Goal: Information Seeking & Learning: Learn about a topic

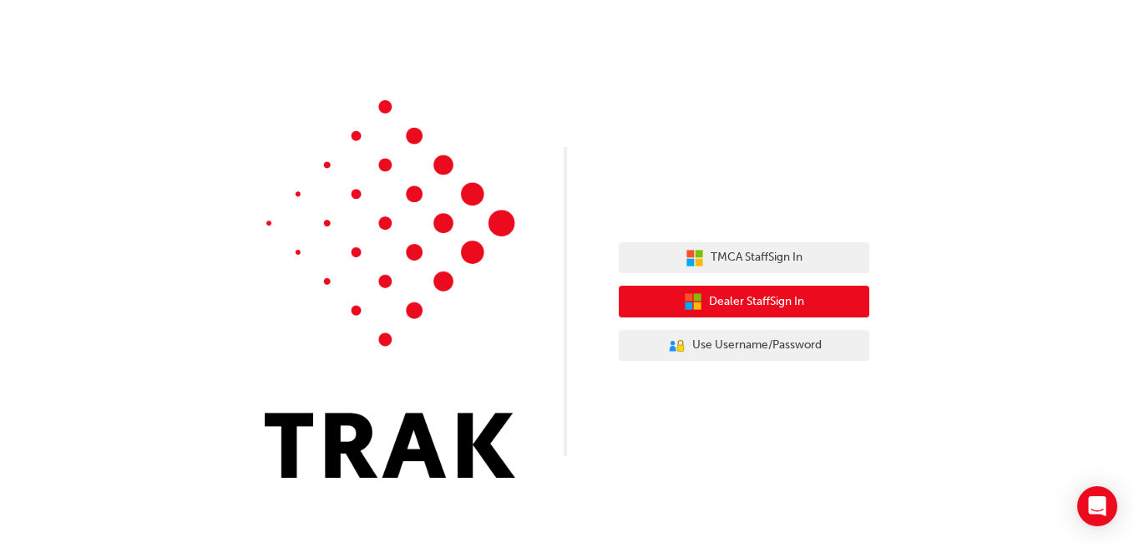
drag, startPoint x: 0, startPoint y: 0, endPoint x: 705, endPoint y: 306, distance: 768.8
click at [705, 306] on button "Dealer Staff Sign In" at bounding box center [744, 302] width 250 height 32
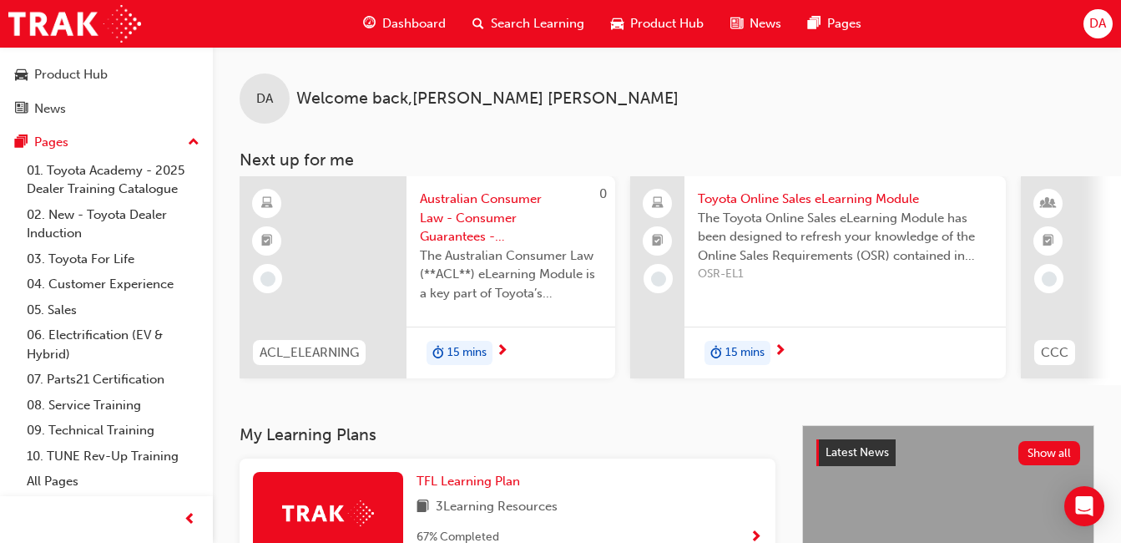
click at [529, 18] on span "Search Learning" at bounding box center [538, 23] width 94 height 19
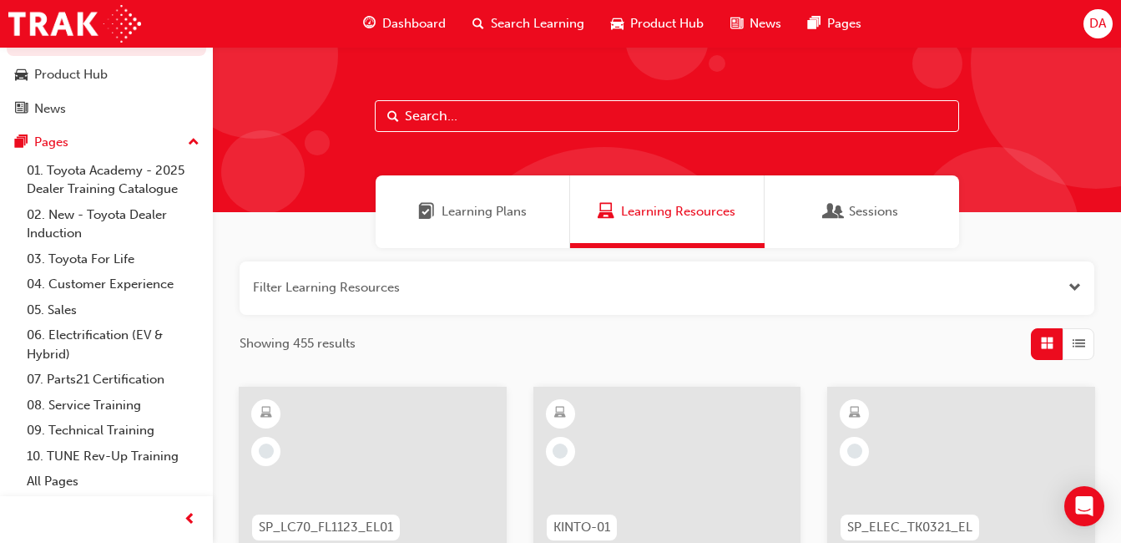
click at [406, 19] on span "Dashboard" at bounding box center [413, 23] width 63 height 19
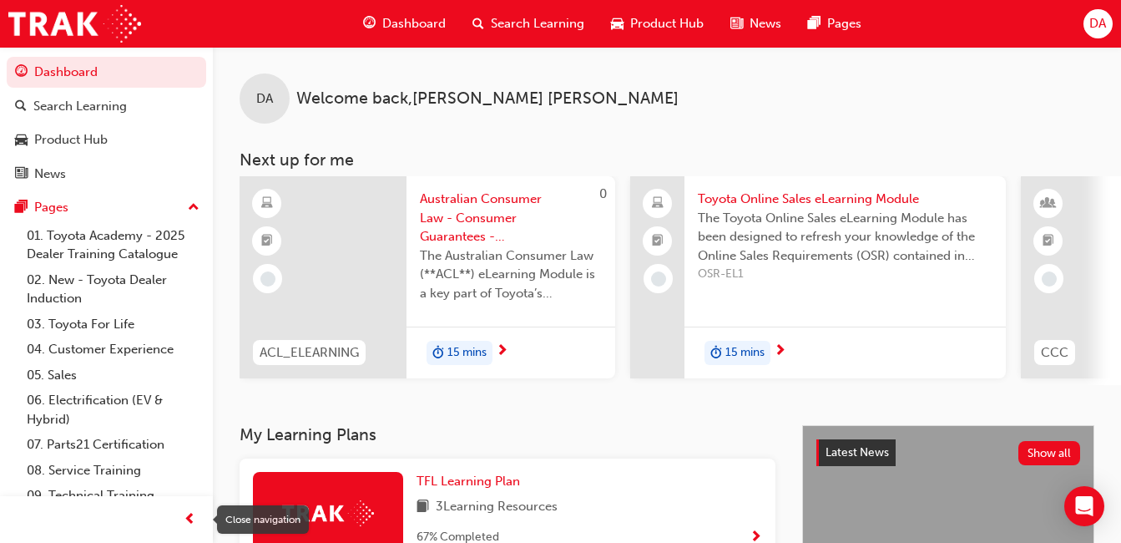
click at [190, 516] on span "prev-icon" at bounding box center [190, 519] width 13 height 21
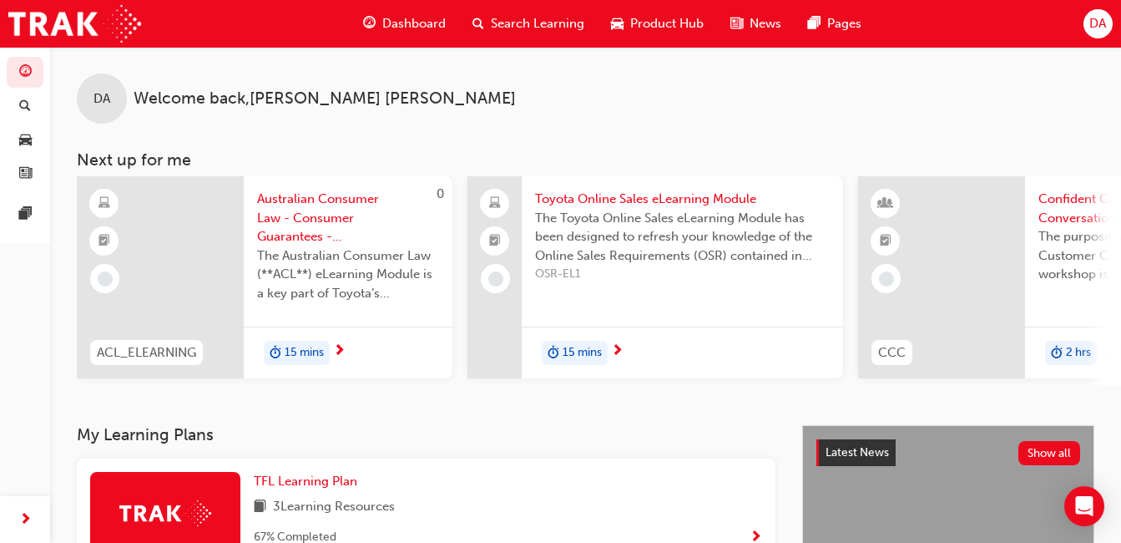
click at [957, 219] on div at bounding box center [941, 277] width 167 height 202
